Goal: Task Accomplishment & Management: Manage account settings

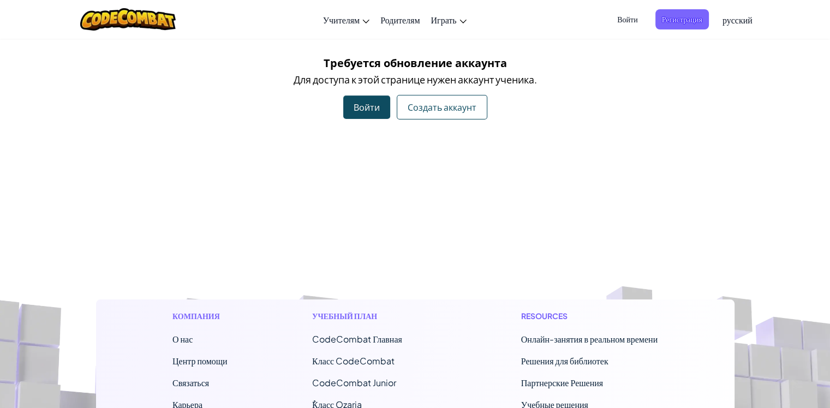
click at [370, 104] on div "Войти" at bounding box center [366, 106] width 47 height 23
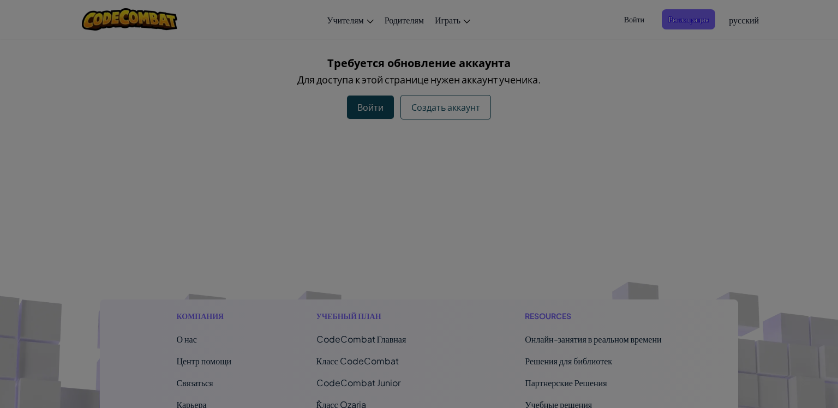
type input "crtdy9"
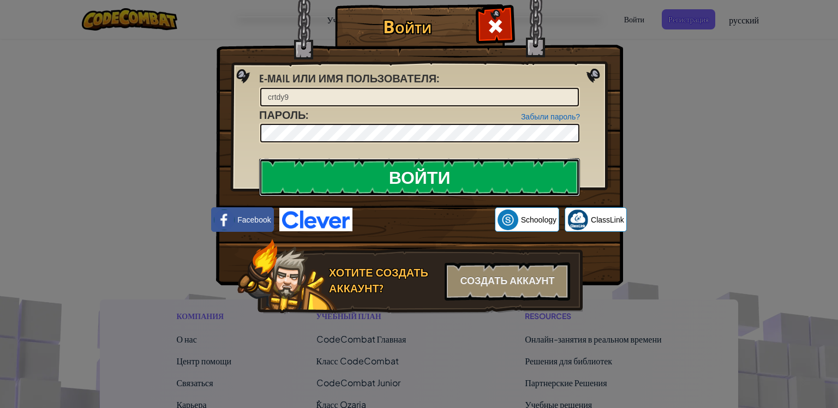
click at [395, 173] on input "Войти" at bounding box center [419, 177] width 321 height 38
click at [396, 173] on input "Войти" at bounding box center [419, 177] width 321 height 38
